Goal: Task Accomplishment & Management: Use online tool/utility

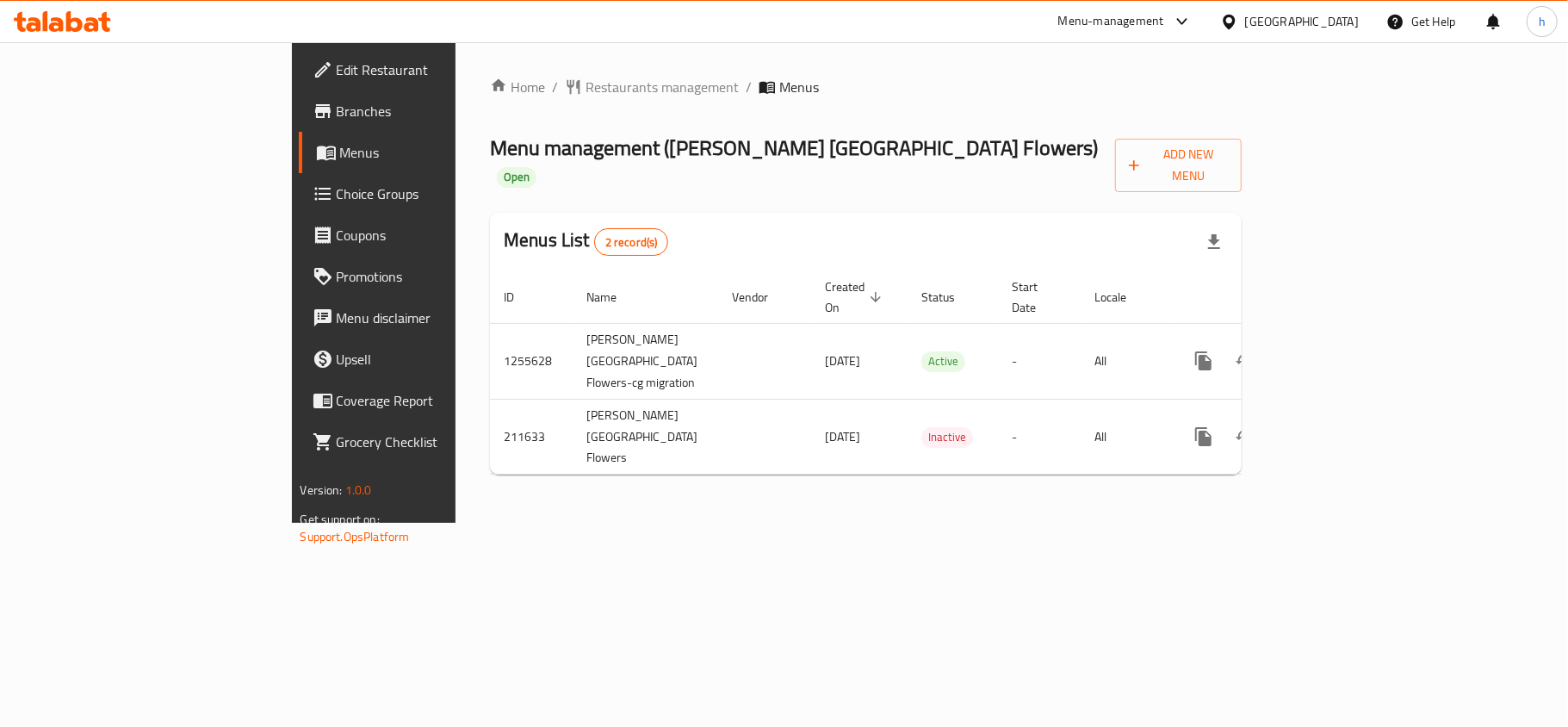
click at [1352, 26] on div "Kuwait" at bounding box center [1302, 21] width 114 height 18
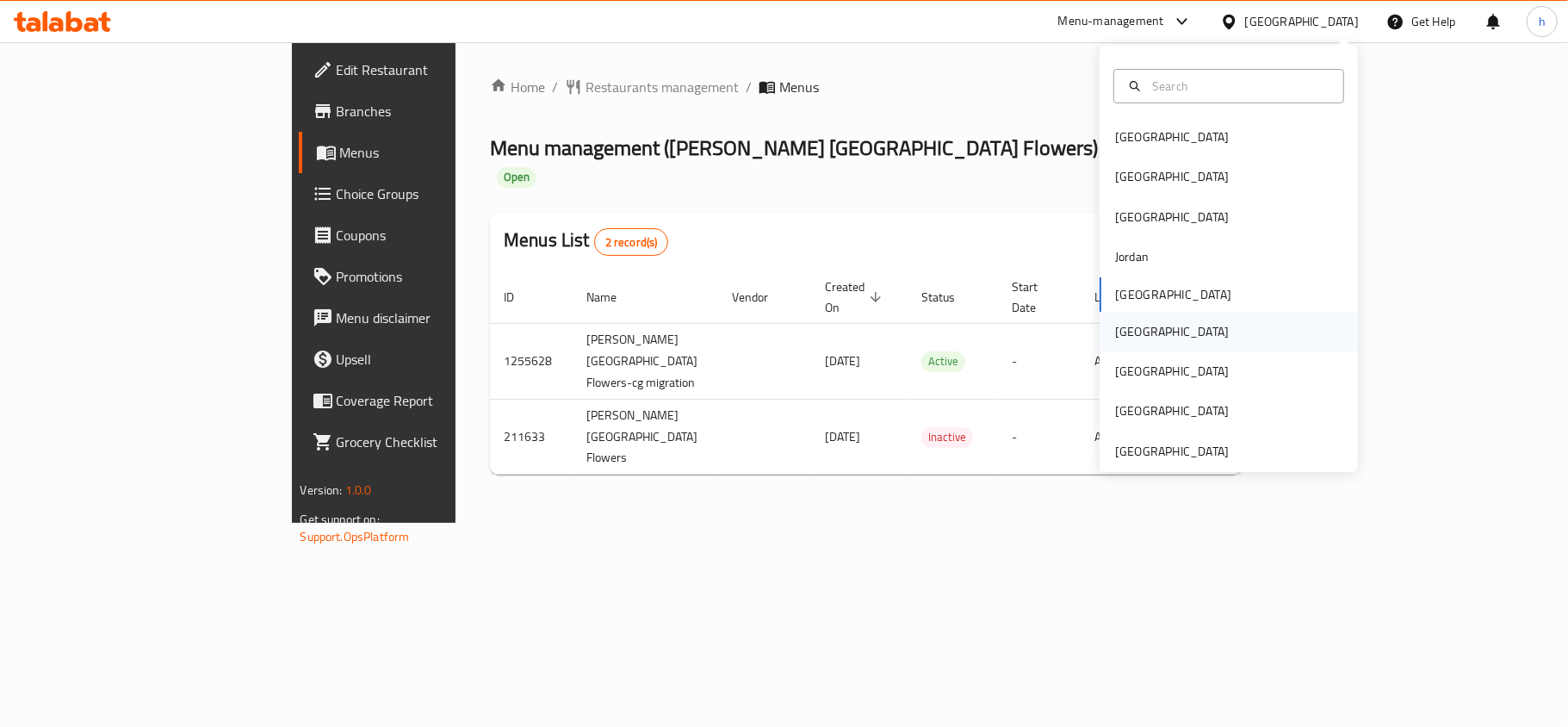
click at [1145, 335] on div "[GEOGRAPHIC_DATA]" at bounding box center [1228, 331] width 258 height 40
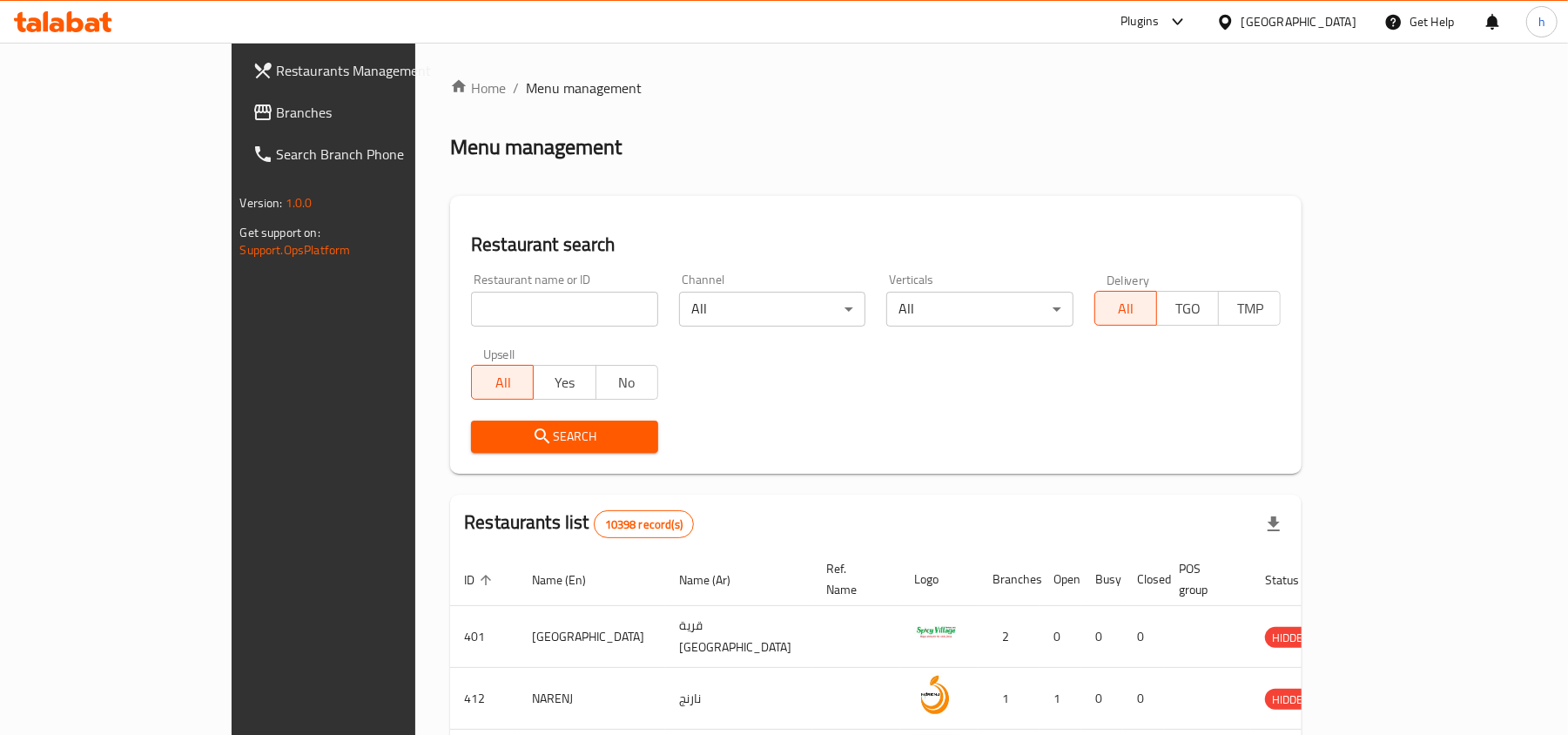
drag, startPoint x: 65, startPoint y: 107, endPoint x: 71, endPoint y: 116, distance: 10.8
click at [277, 107] on span "Branches" at bounding box center [378, 112] width 203 height 21
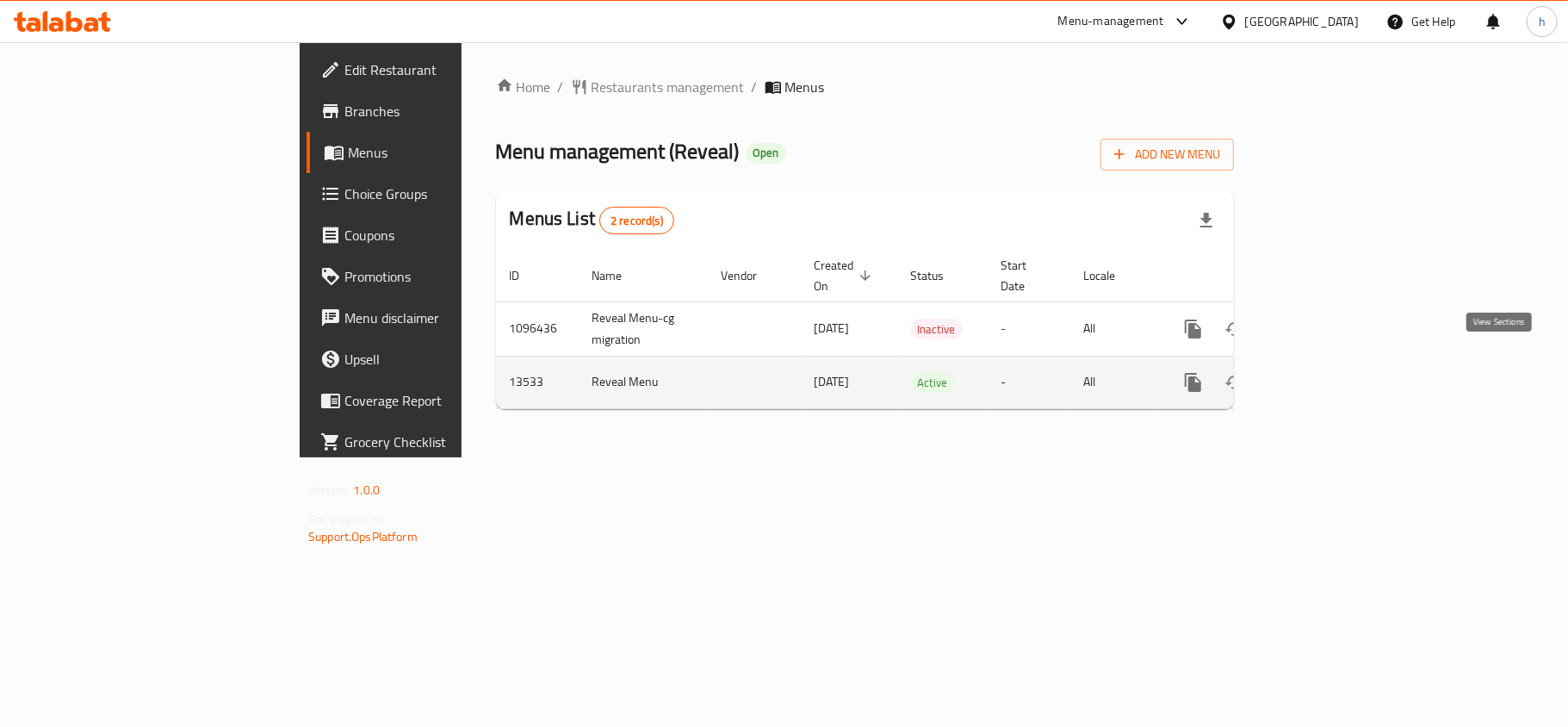
click at [1328, 372] on icon "enhanced table" at bounding box center [1317, 382] width 20 height 20
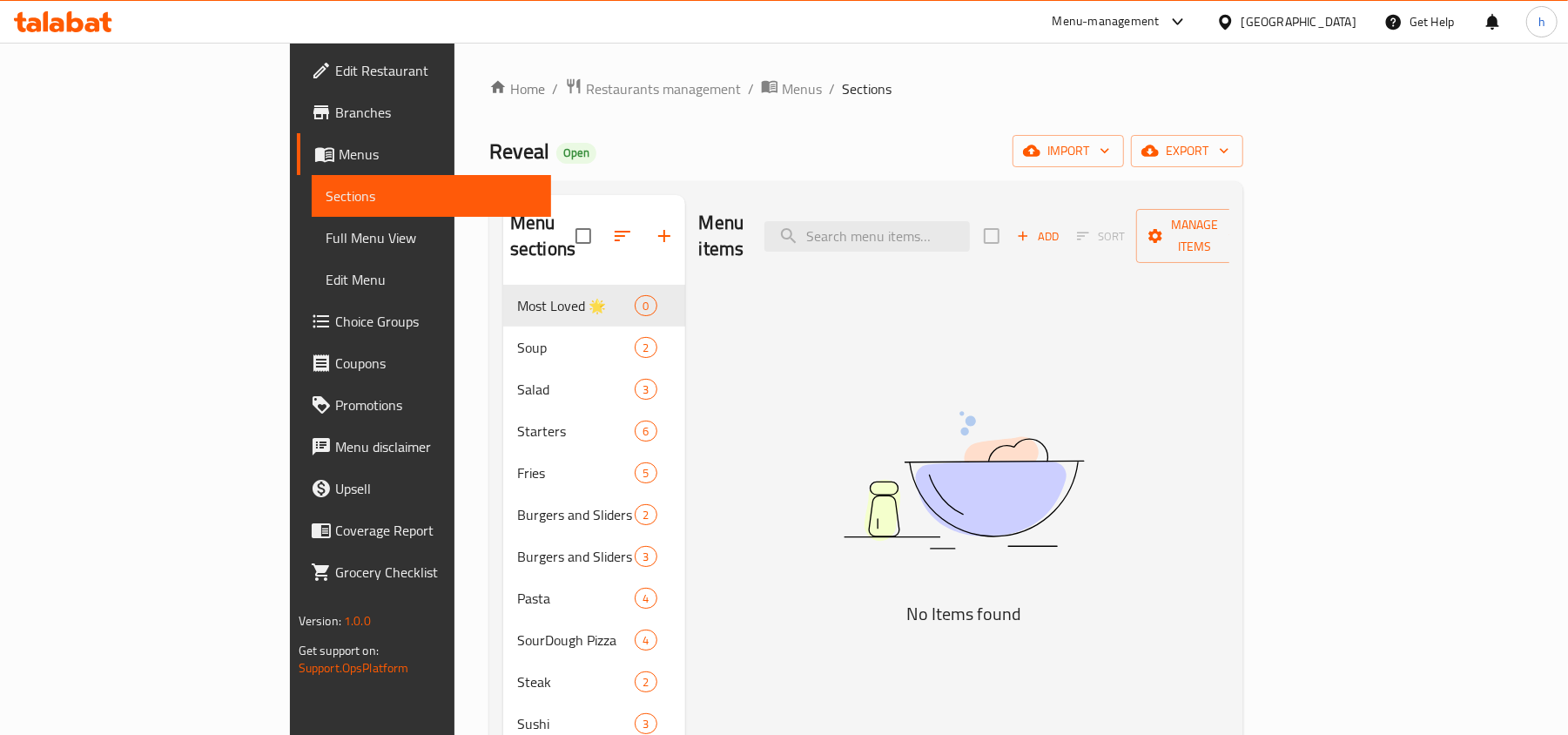
click at [338, 154] on span "Menus" at bounding box center [438, 154] width 199 height 21
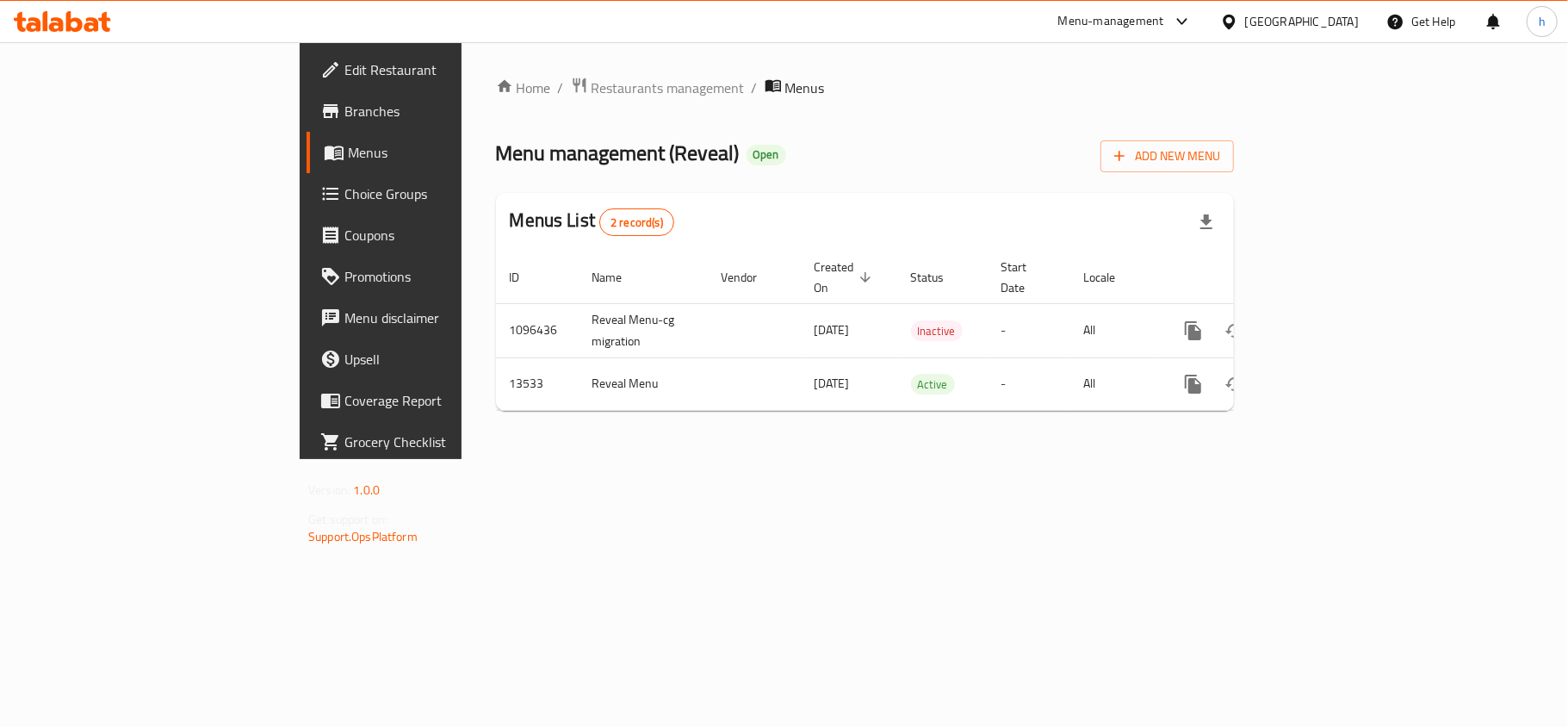
click at [348, 148] on span "Menus" at bounding box center [447, 153] width 200 height 20
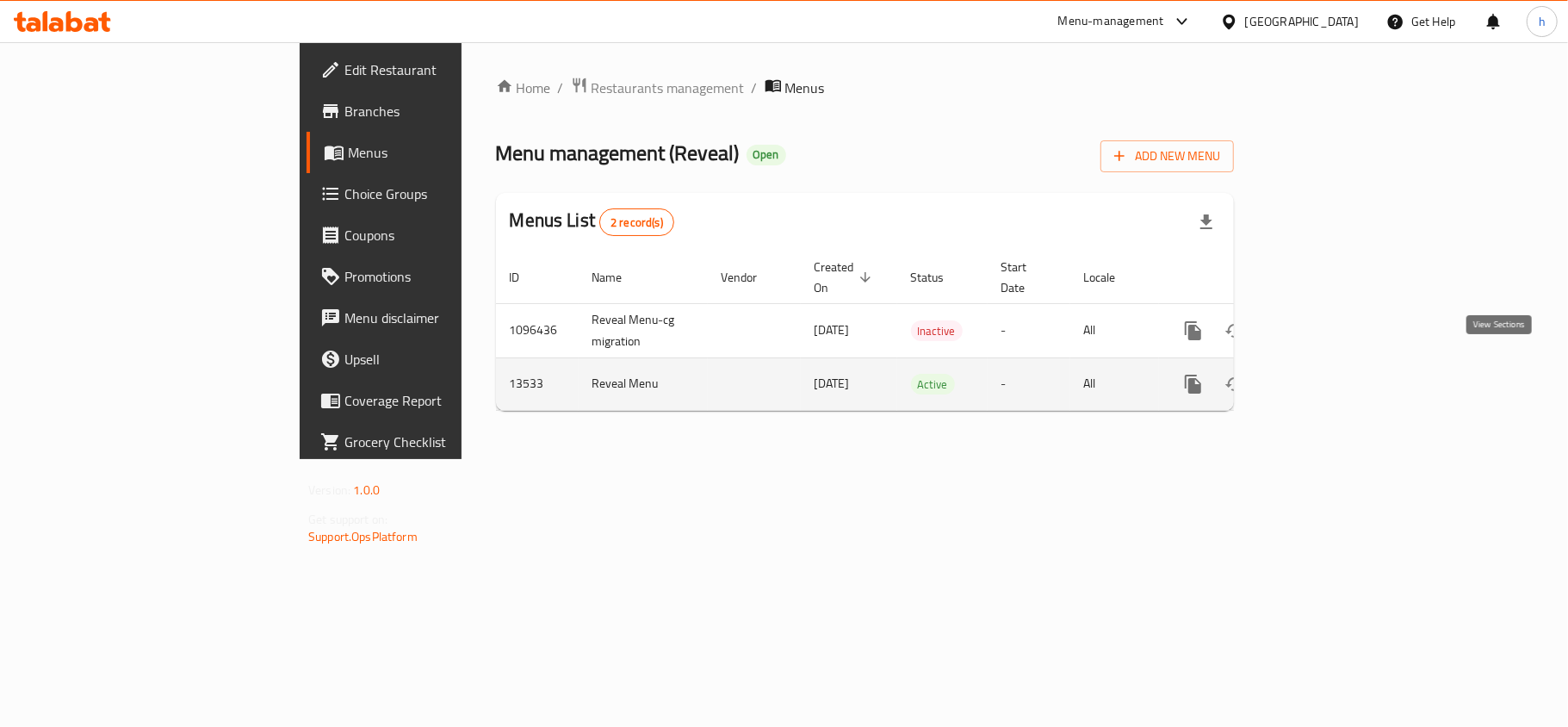
click at [1328, 374] on icon "enhanced table" at bounding box center [1317, 384] width 20 height 20
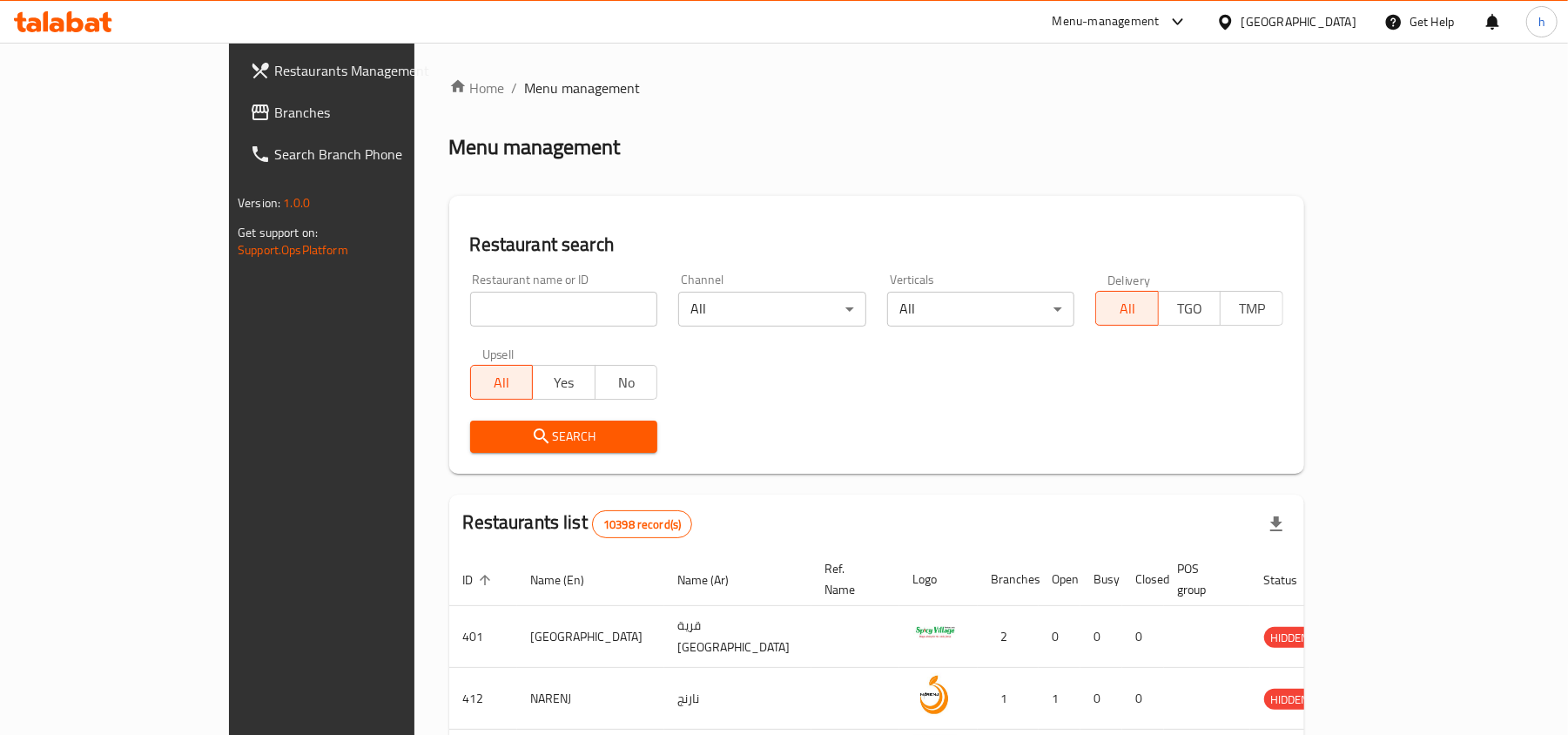
click at [274, 108] on span "Branches" at bounding box center [375, 112] width 203 height 21
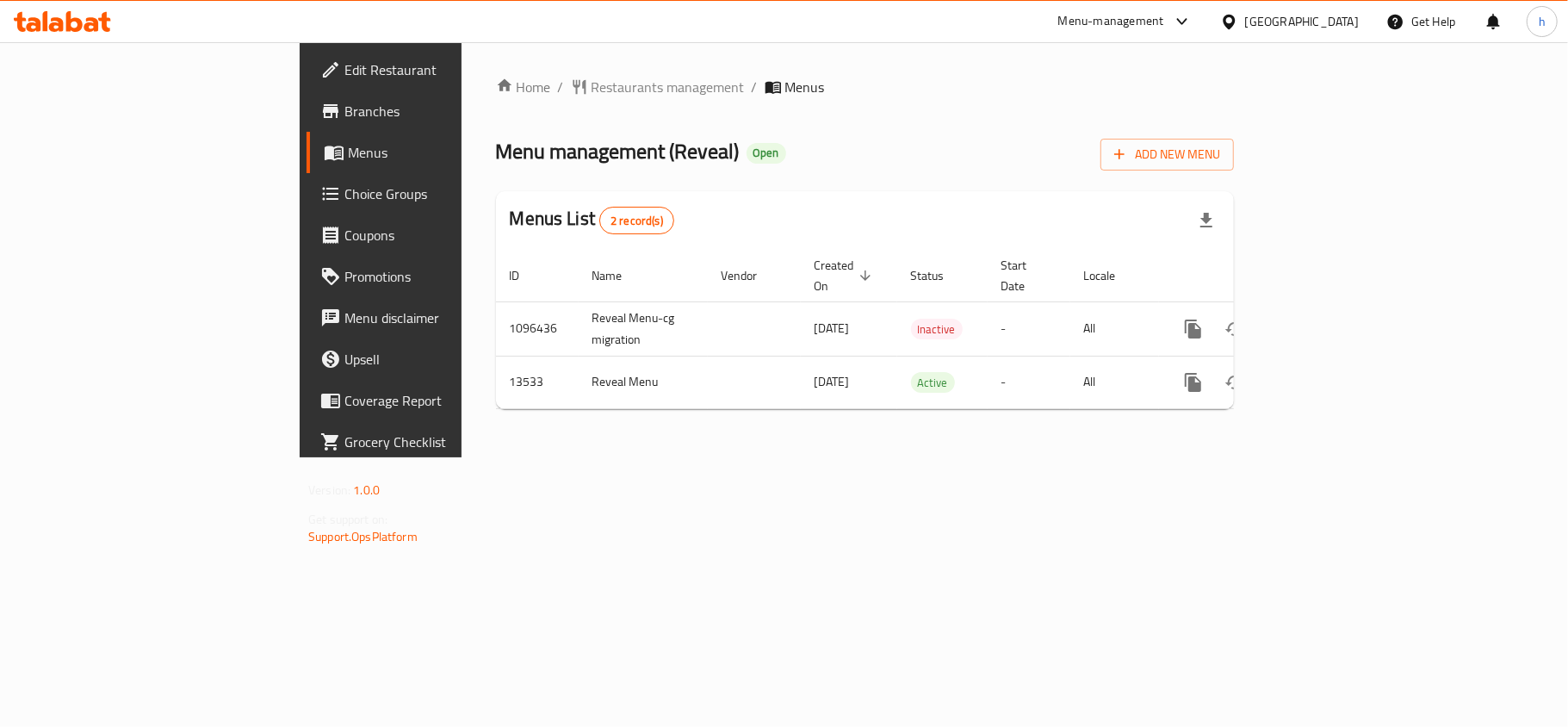
click at [931, 169] on div "Menu management ( Reveal ) Open Add New Menu" at bounding box center [864, 151] width 738 height 39
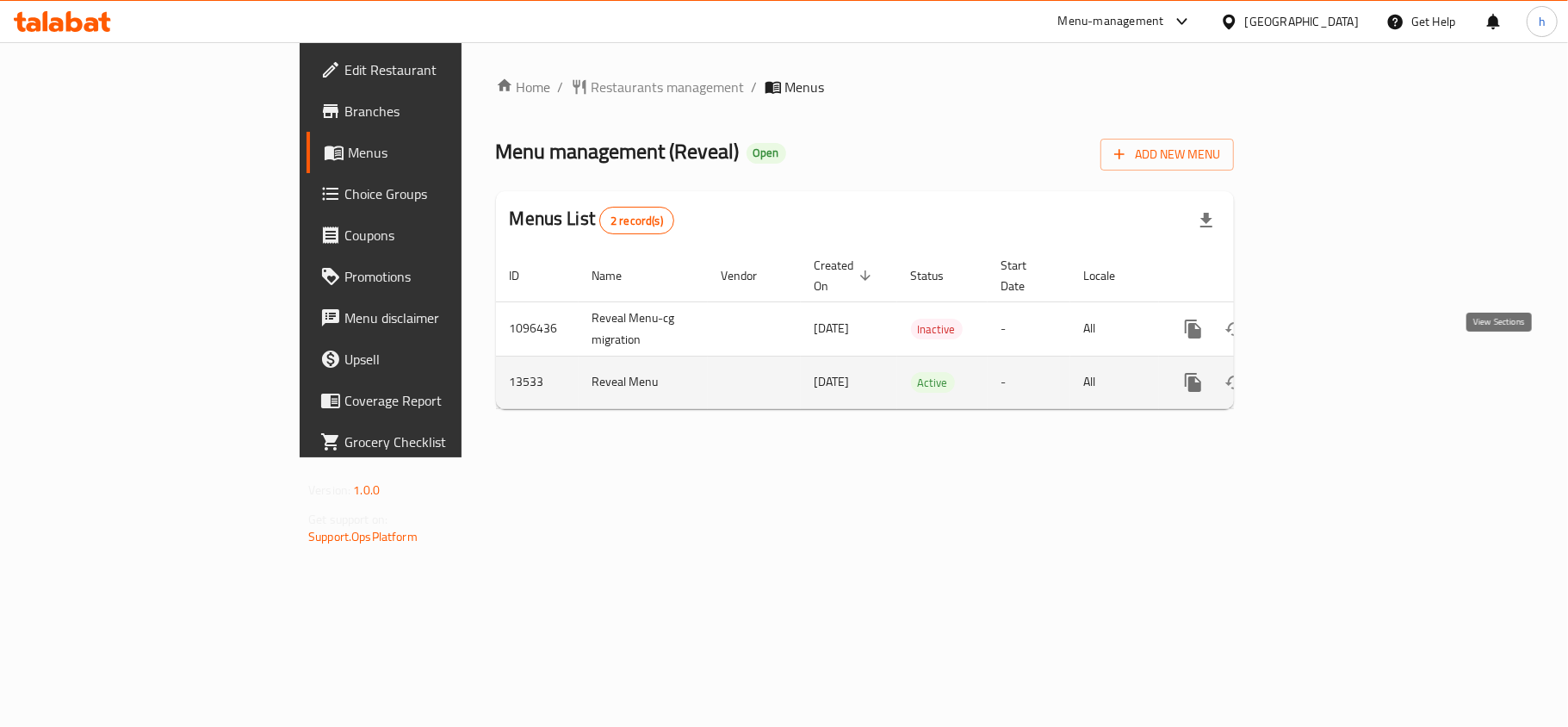
click at [1328, 372] on icon "enhanced table" at bounding box center [1317, 382] width 20 height 20
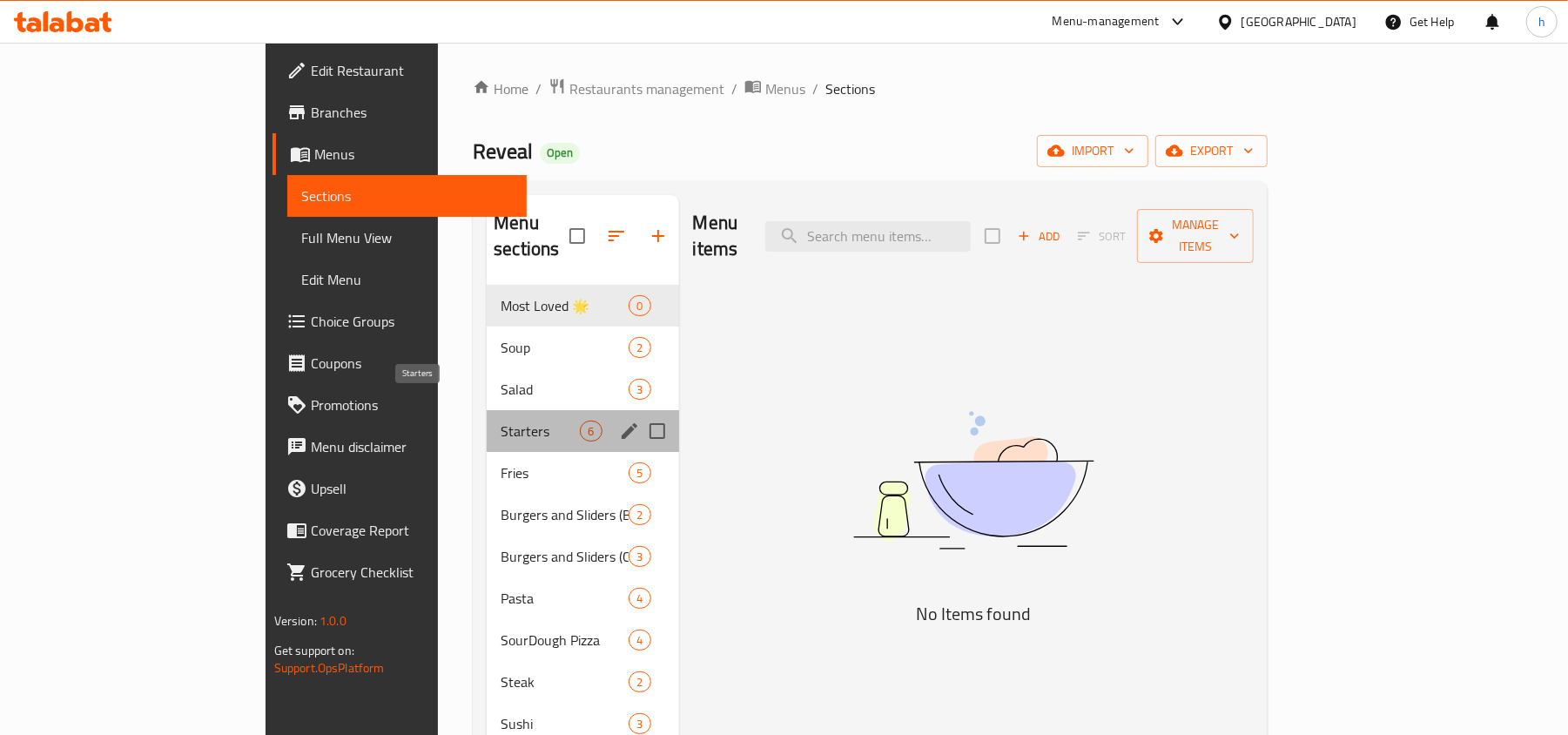
click at [500, 421] on span "Starters" at bounding box center [539, 431] width 79 height 21
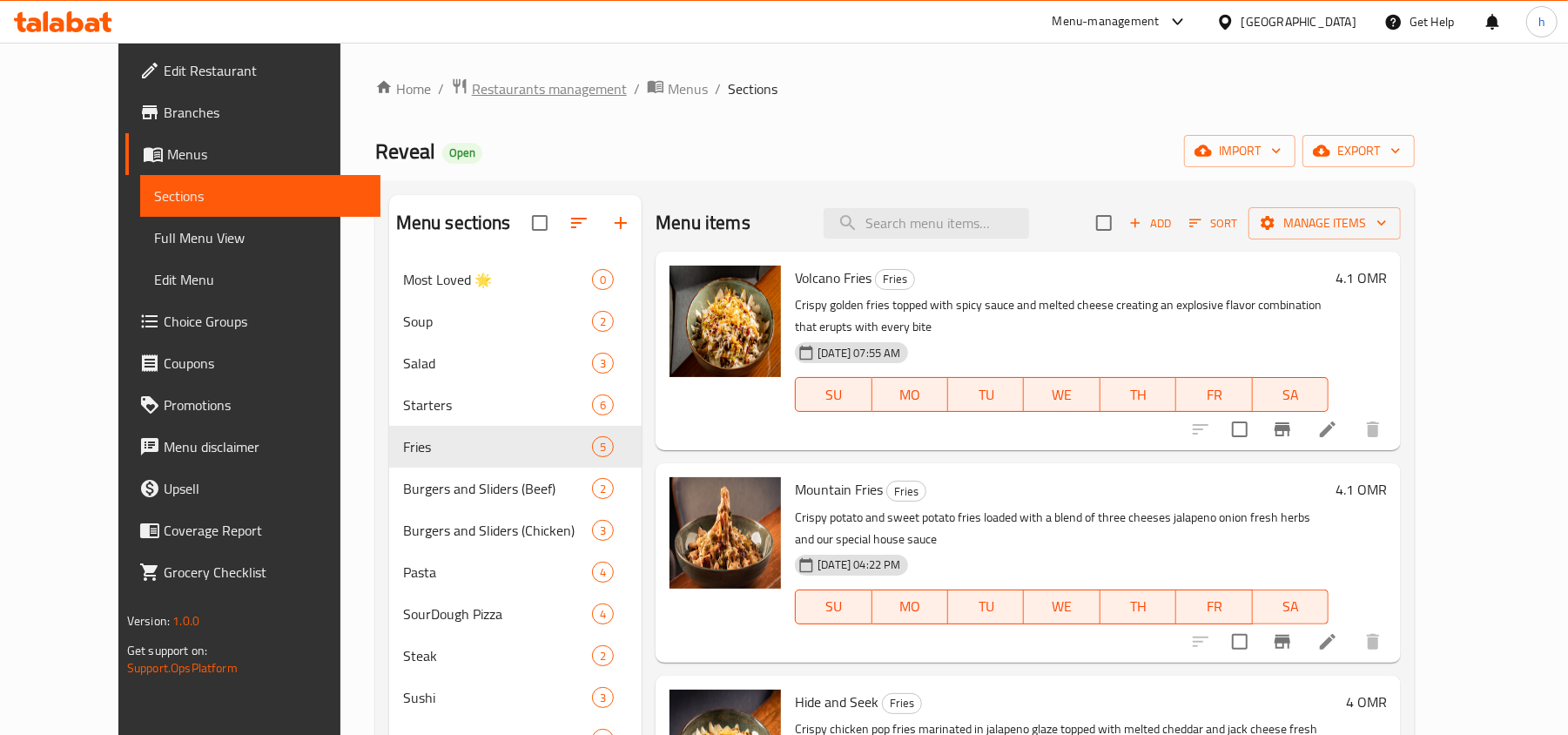
click at [472, 82] on span "Restaurants management" at bounding box center [550, 89] width 155 height 21
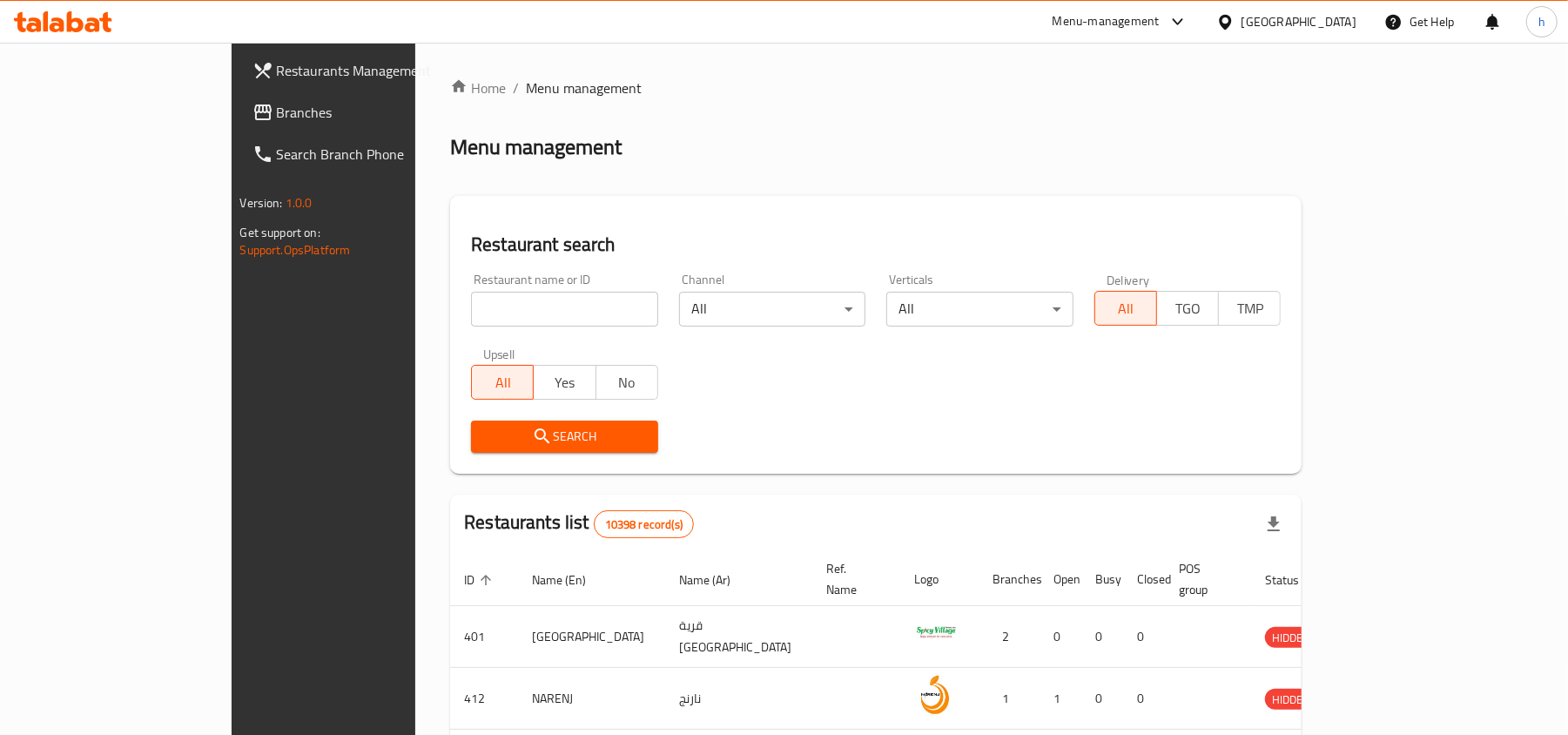
click at [1231, 26] on icon at bounding box center [1225, 22] width 12 height 15
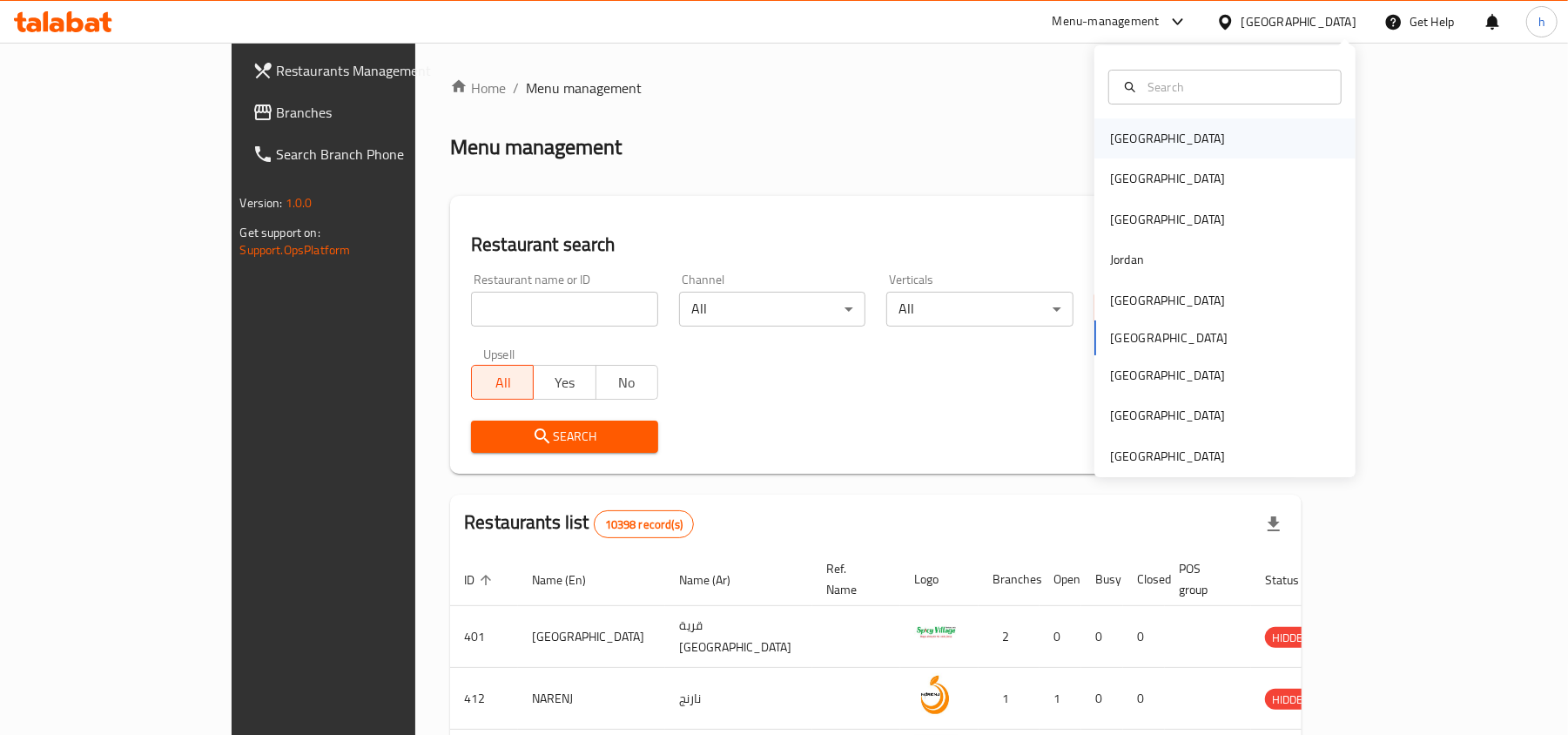
click at [1122, 151] on div "Bahrain" at bounding box center [1167, 138] width 143 height 40
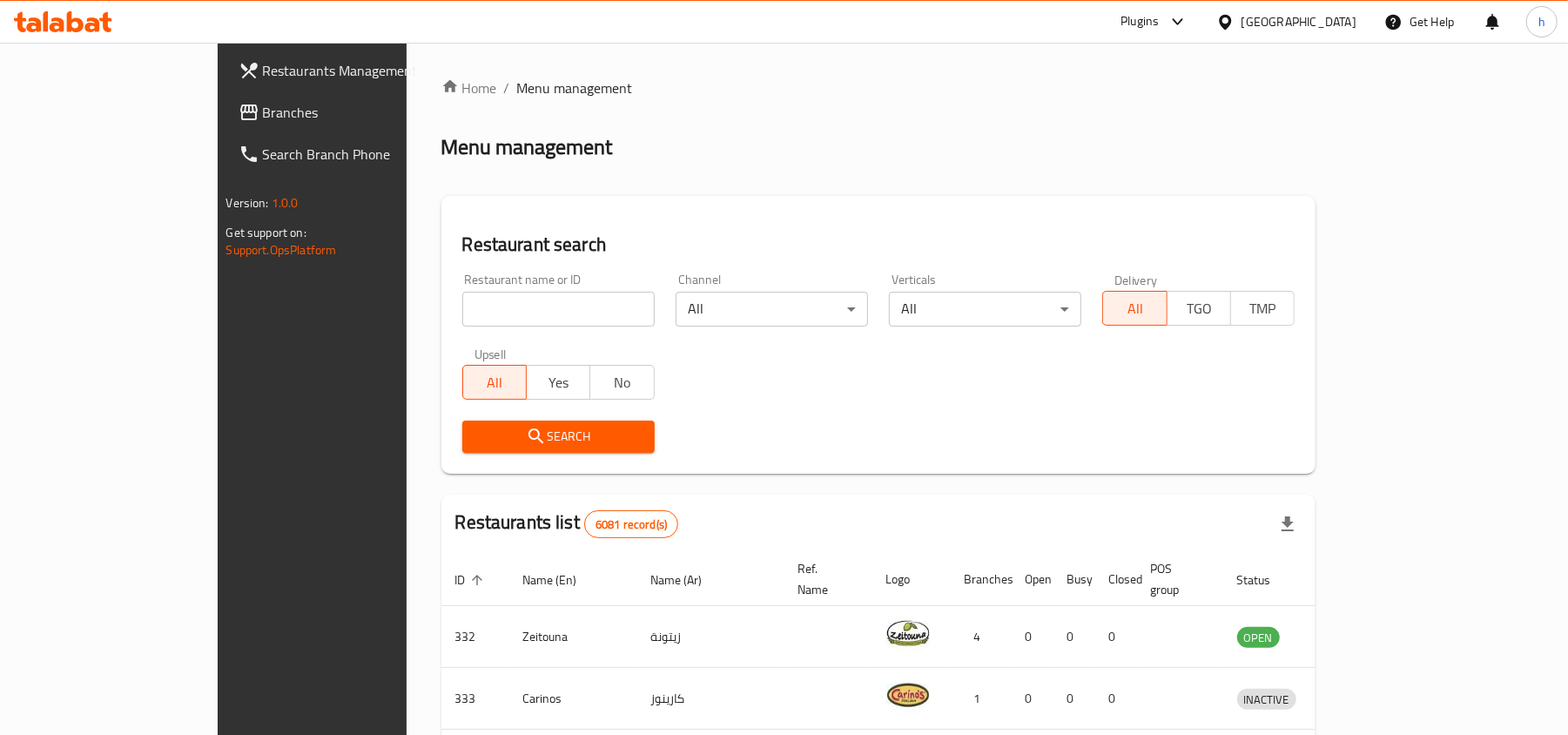
click at [1320, 22] on div "Bahrain" at bounding box center [1299, 22] width 115 height 19
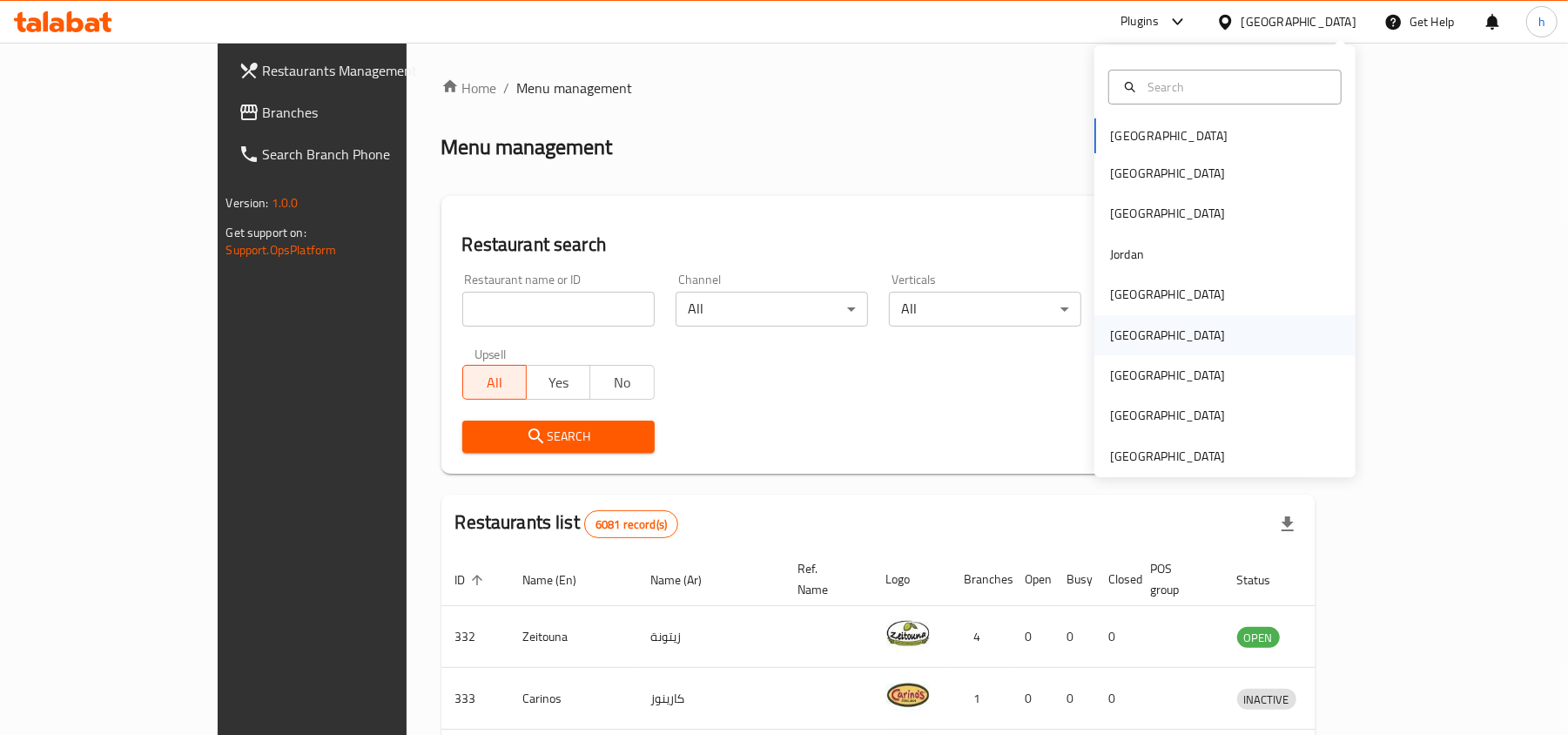
click at [1129, 339] on div "[GEOGRAPHIC_DATA]" at bounding box center [1167, 335] width 143 height 40
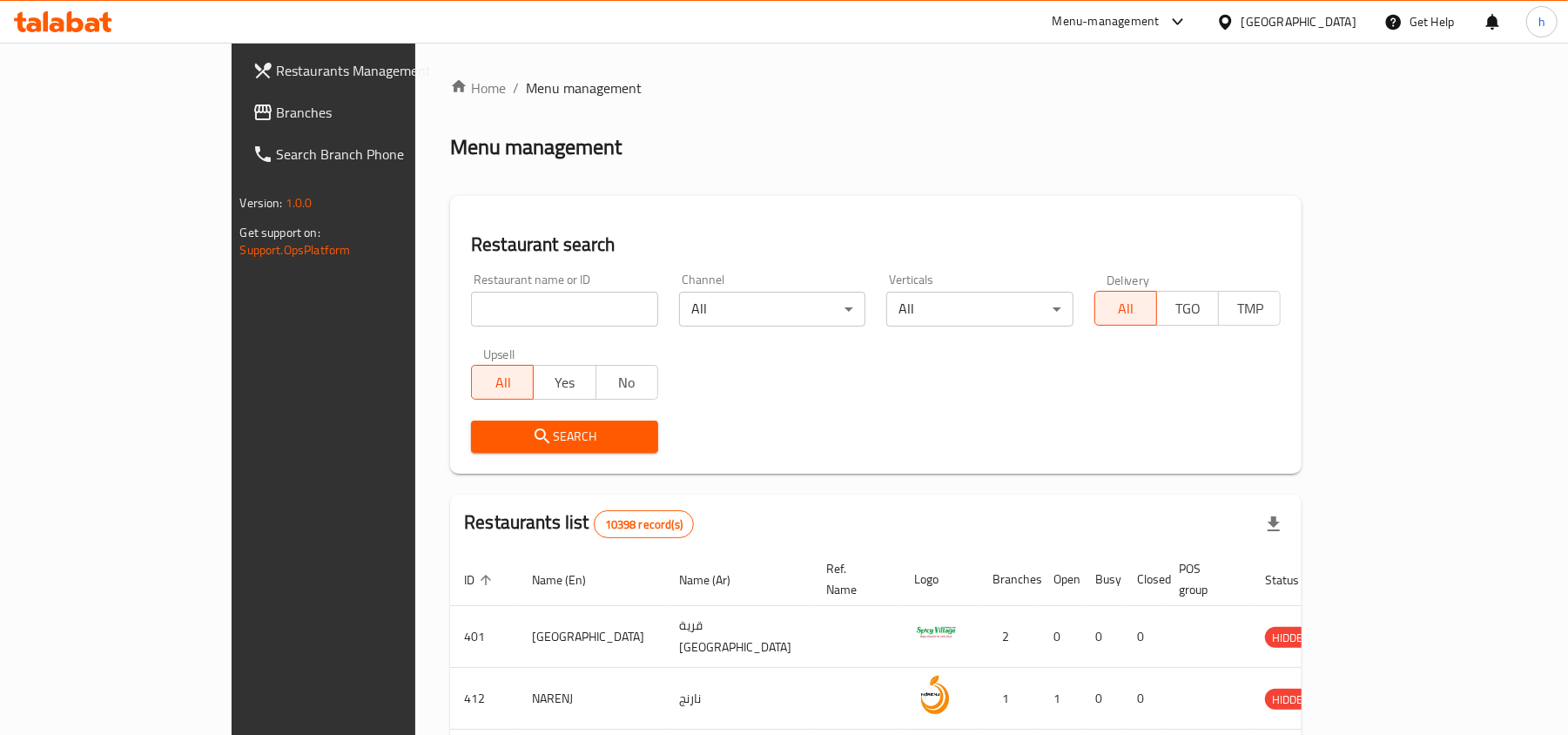
click at [238, 95] on link "Branches" at bounding box center [366, 112] width 255 height 42
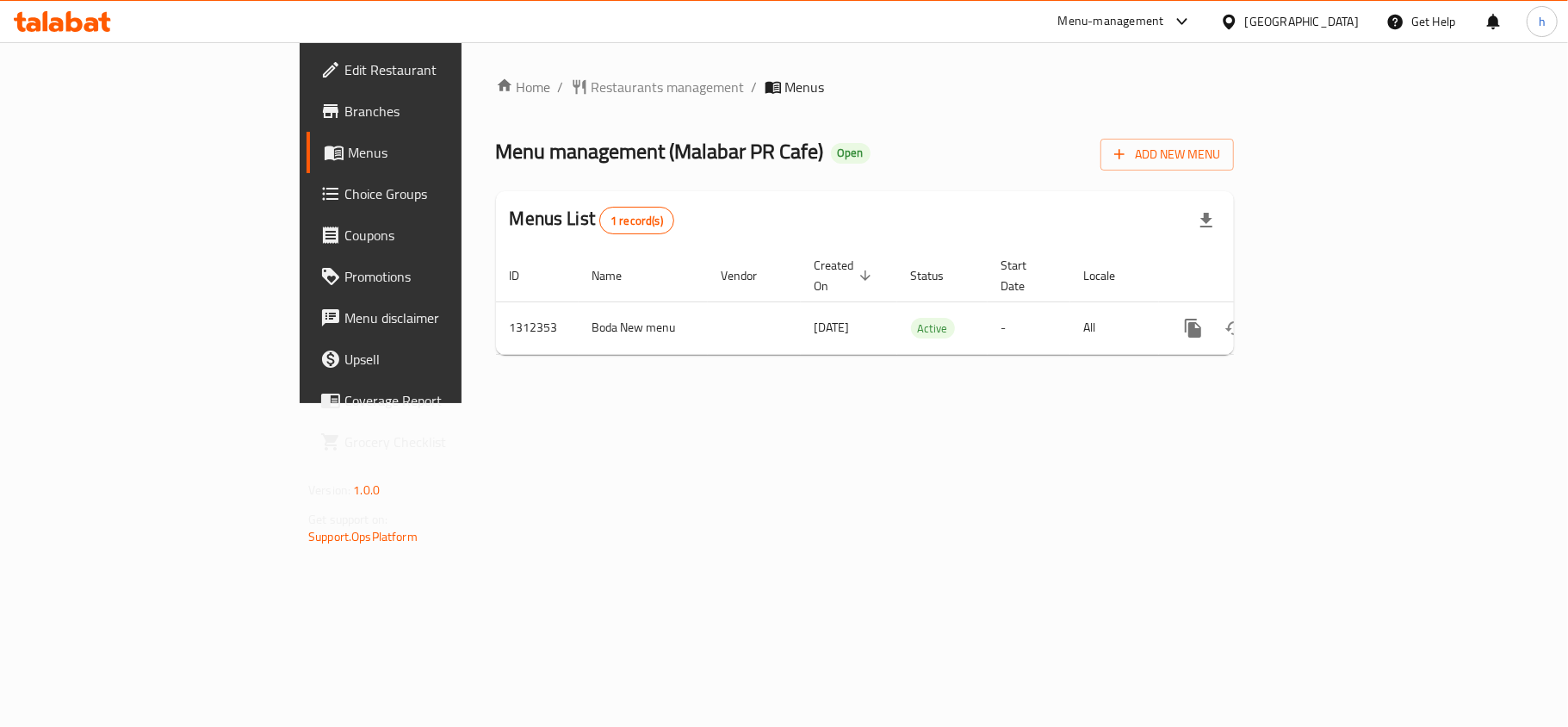
click at [1096, 403] on div "Home / Restaurants management / Menus Menu management ( Malabar PR Cafe ) Open …" at bounding box center [864, 223] width 807 height 361
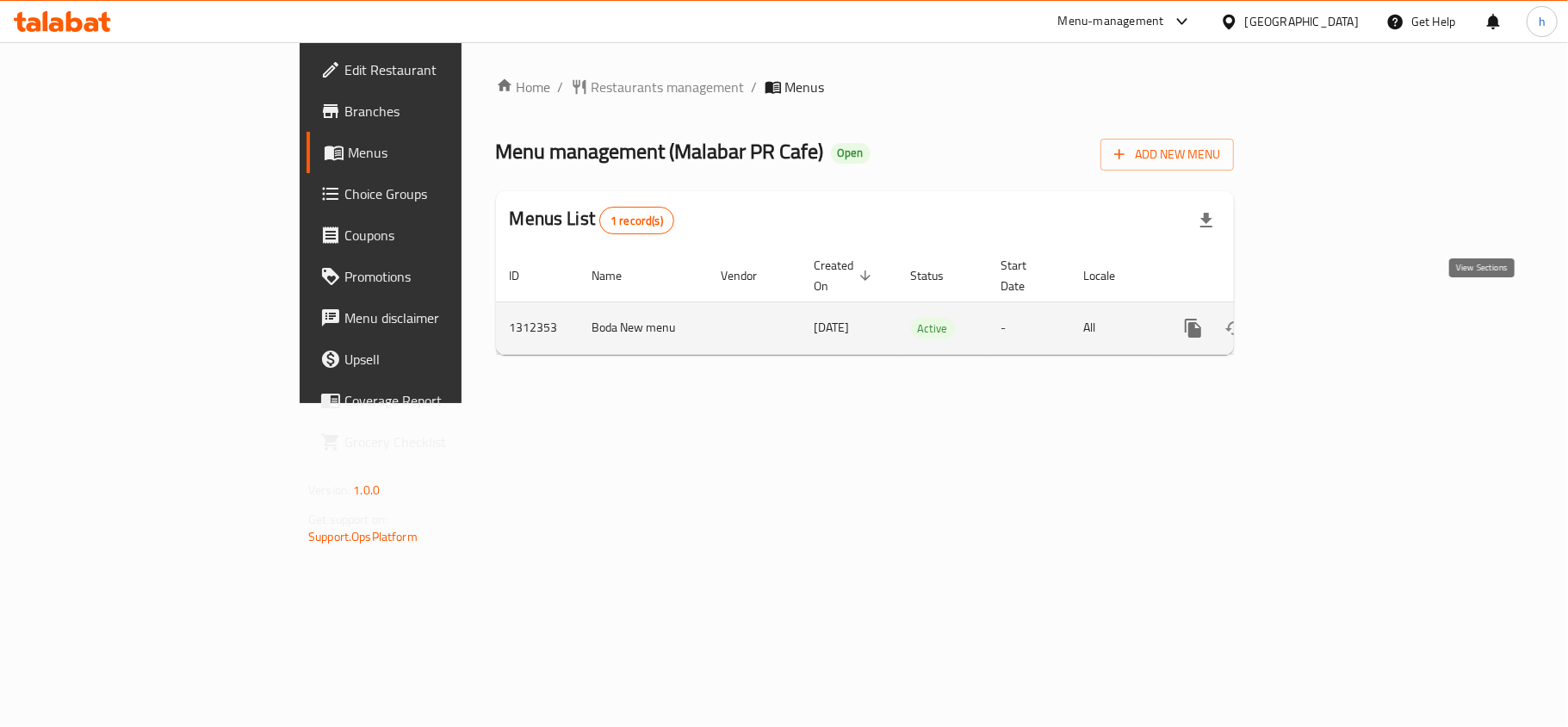
click at [1328, 318] on icon "enhanced table" at bounding box center [1317, 328] width 20 height 20
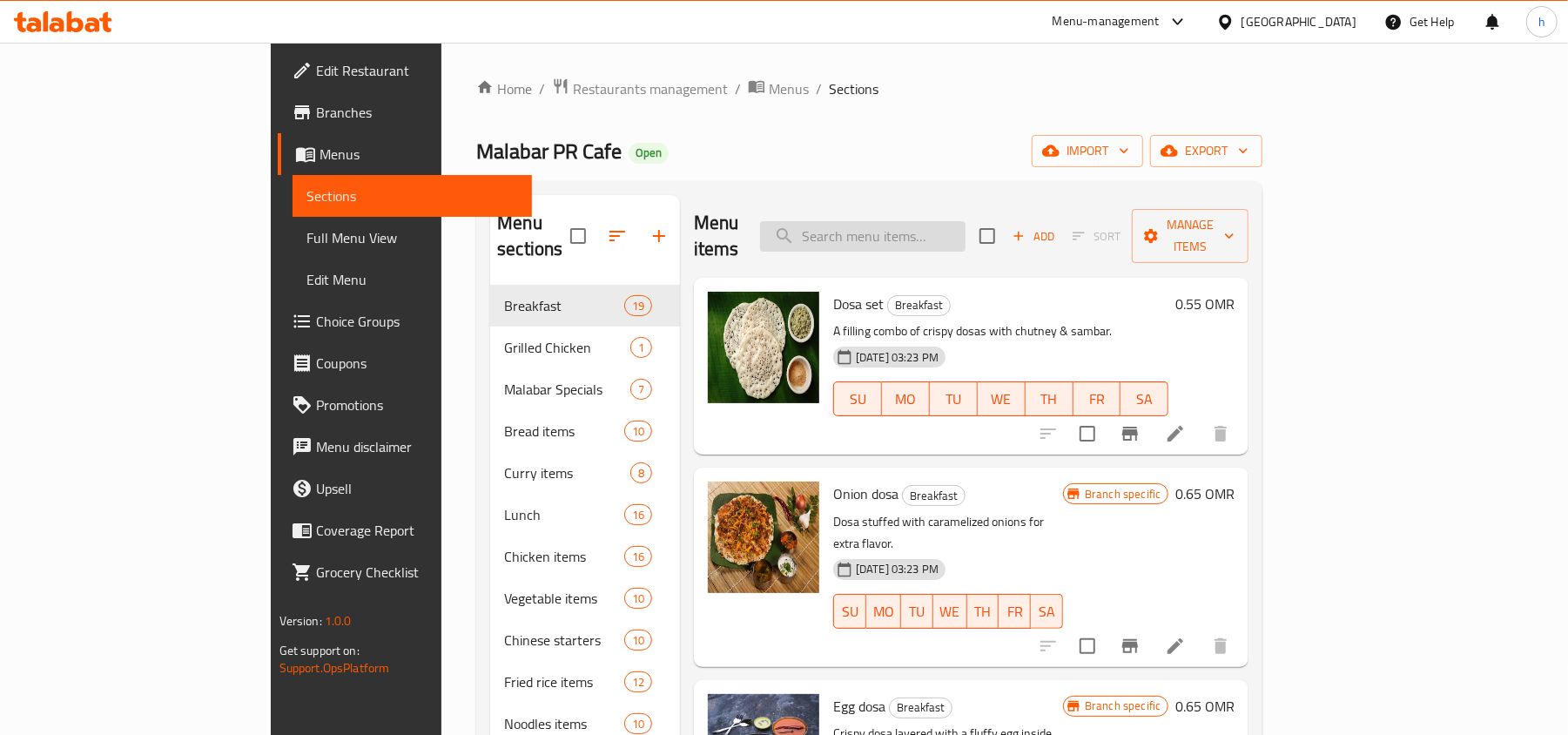
click at [966, 222] on input "search" at bounding box center [863, 237] width 206 height 31
paste input "Beef thenga [PERSON_NAME]"
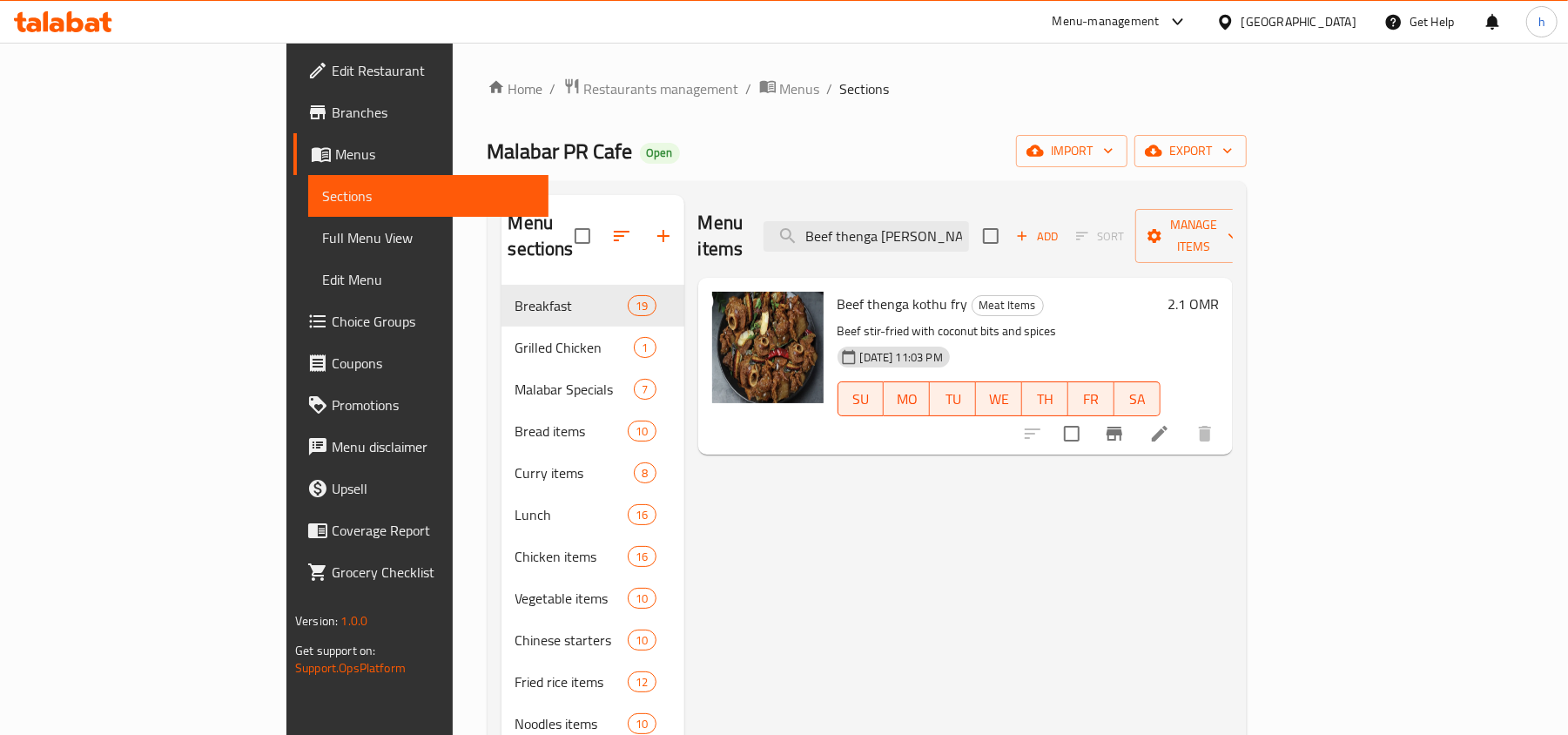
type input "Beef thenga [PERSON_NAME]"
